Goal: Task Accomplishment & Management: Manage account settings

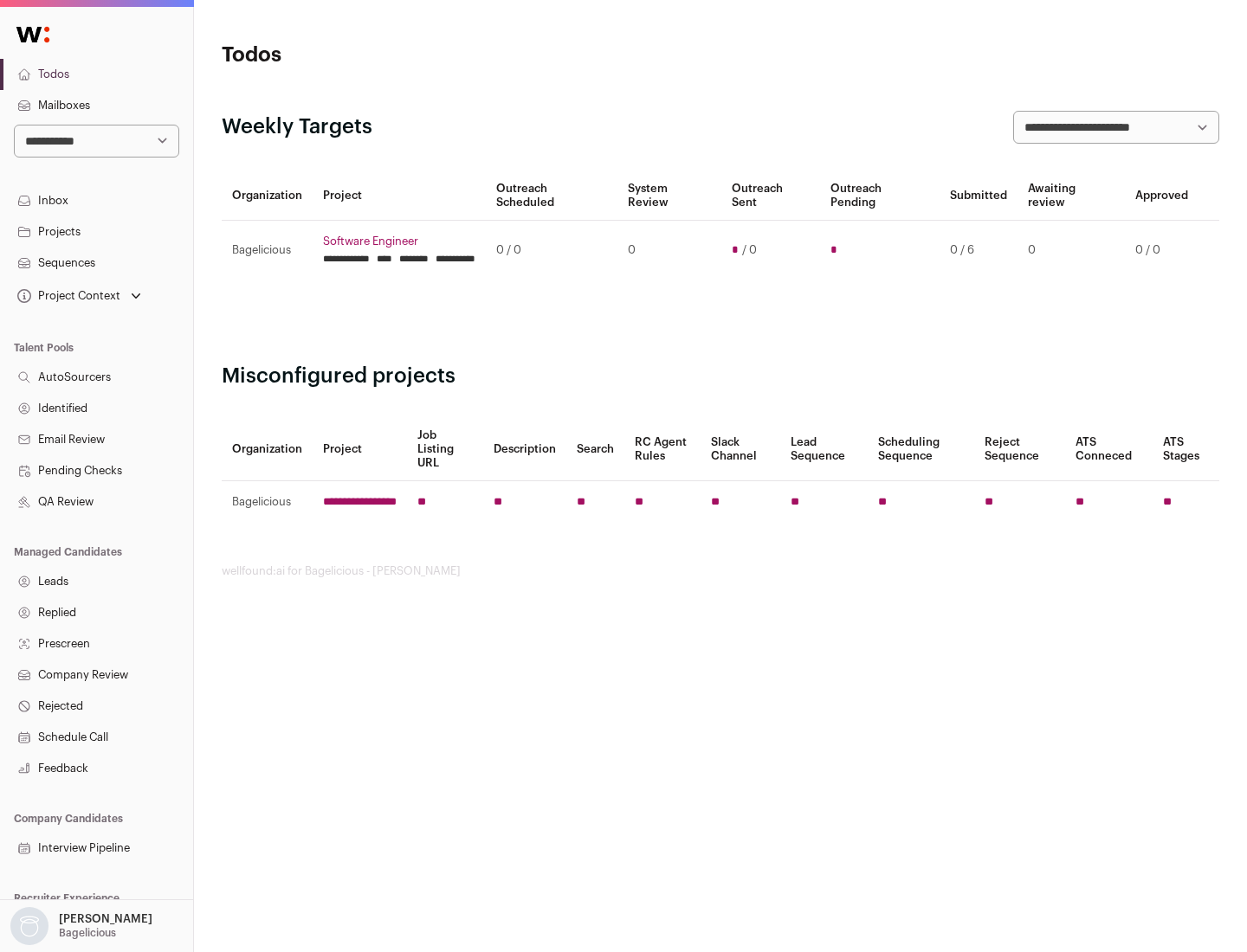
click at [96, 231] on link "Projects" at bounding box center [96, 232] width 193 height 31
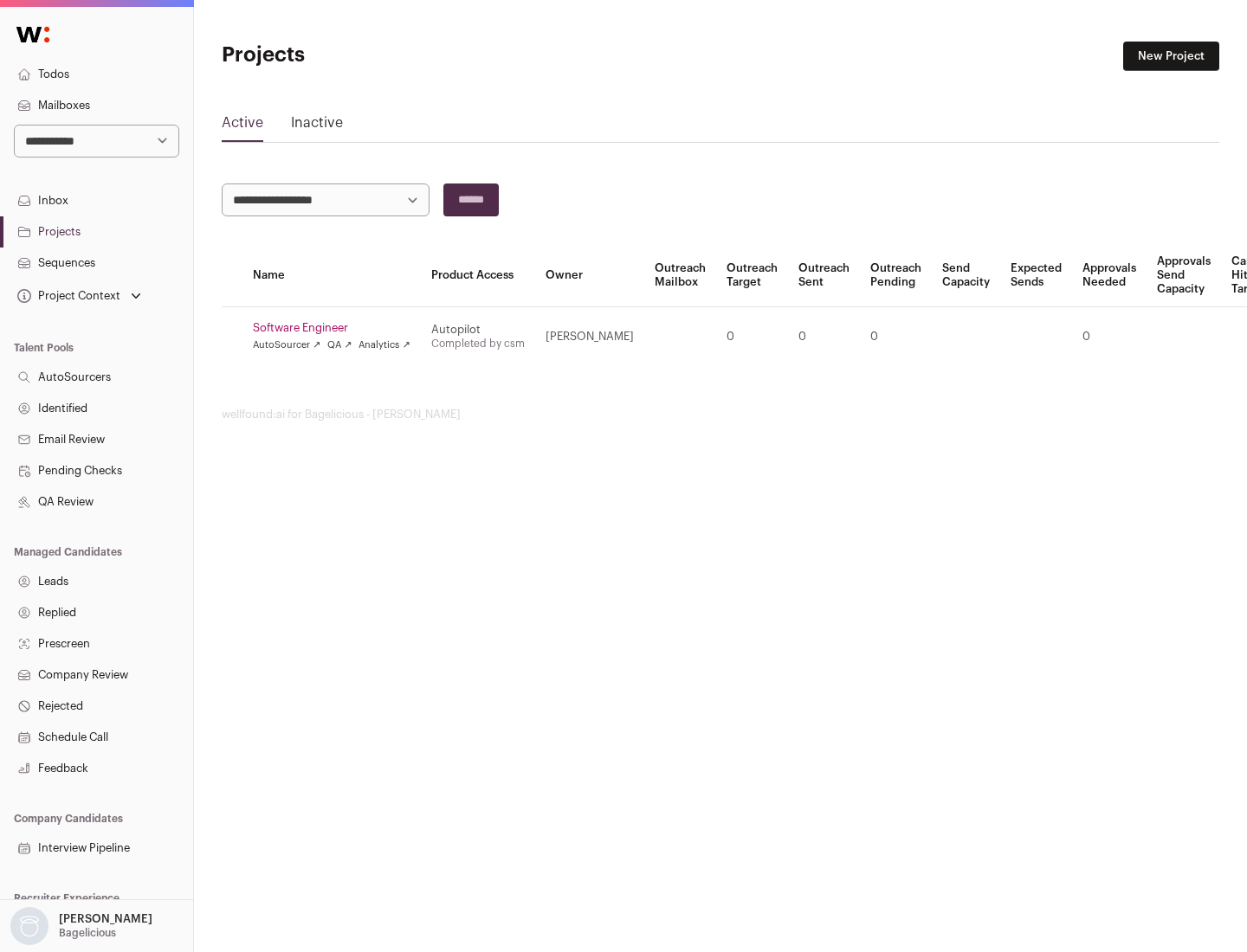
click at [337, 328] on link "Software Engineer" at bounding box center [331, 327] width 157 height 14
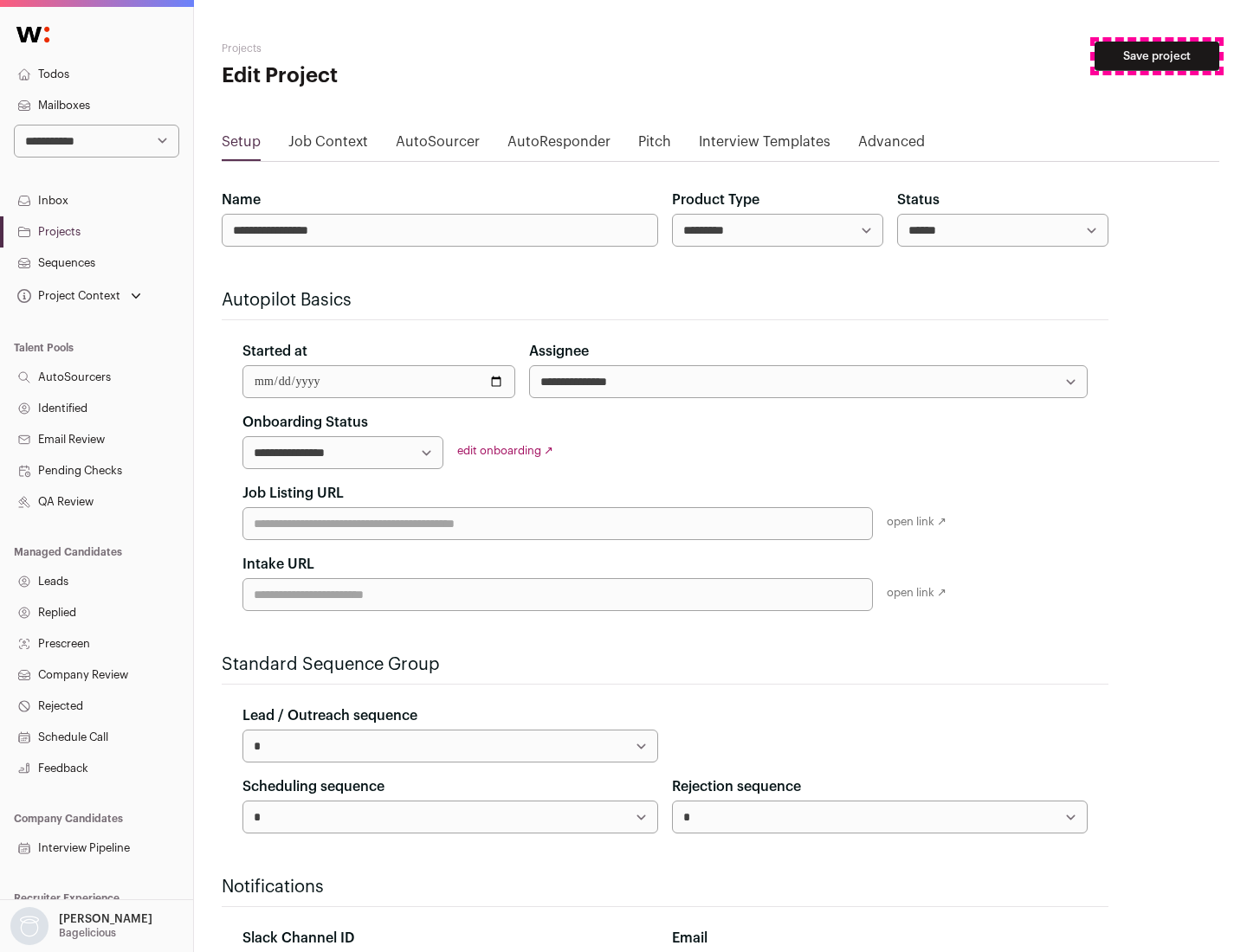
click at [1156, 57] on button "Save project" at bounding box center [1156, 56] width 124 height 29
